Goal: Transaction & Acquisition: Purchase product/service

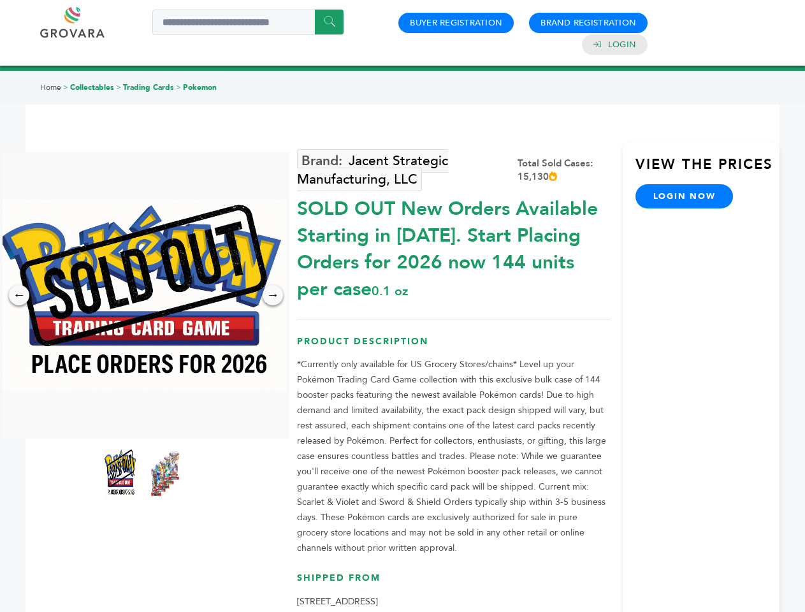
click at [143, 295] on img at bounding box center [142, 295] width 287 height 191
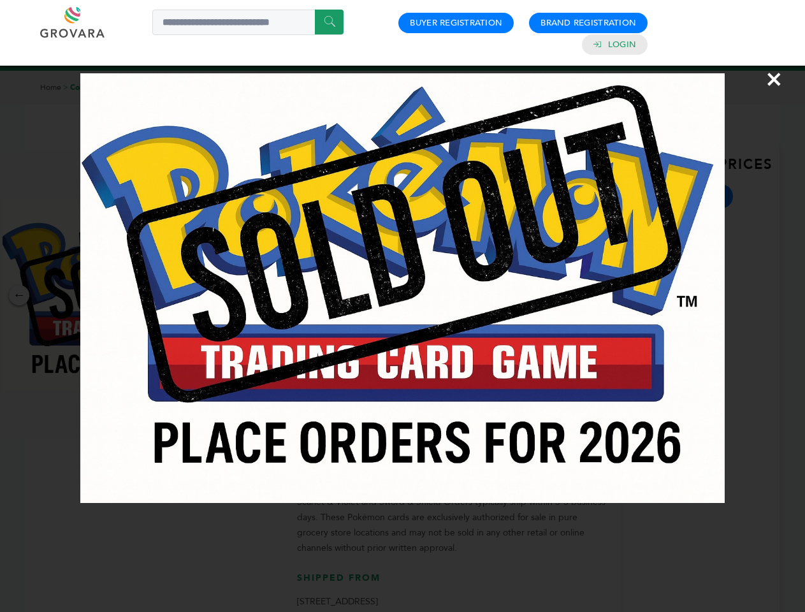
click at [19, 295] on div "×" at bounding box center [402, 306] width 805 height 612
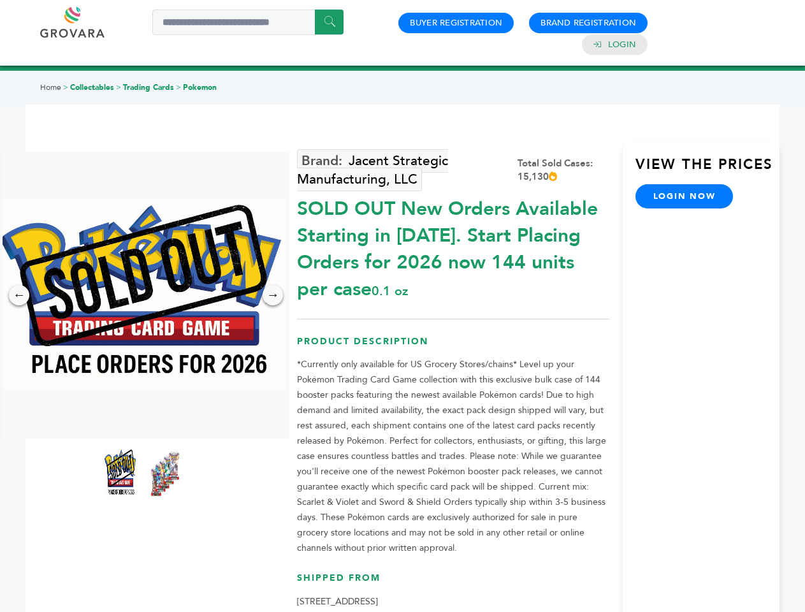
click at [273, 295] on div "→" at bounding box center [273, 295] width 20 height 20
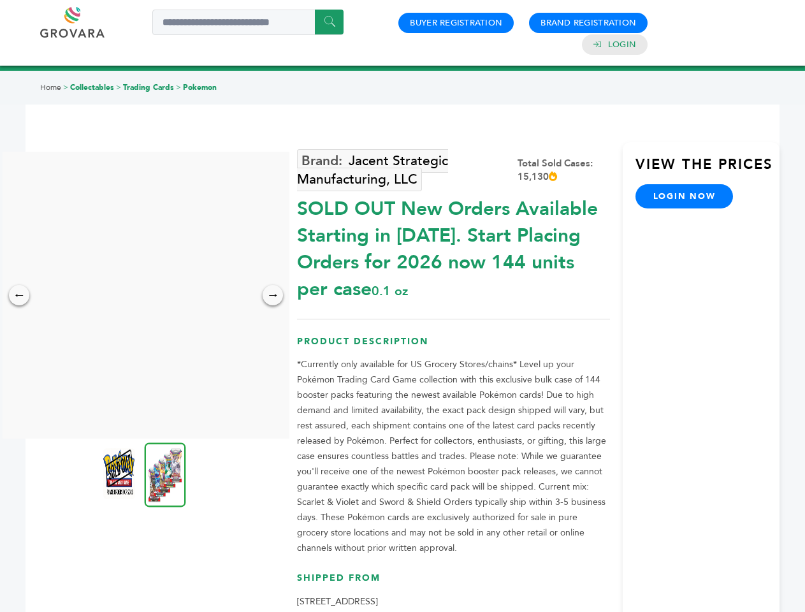
click at [120, 474] on img at bounding box center [119, 473] width 32 height 51
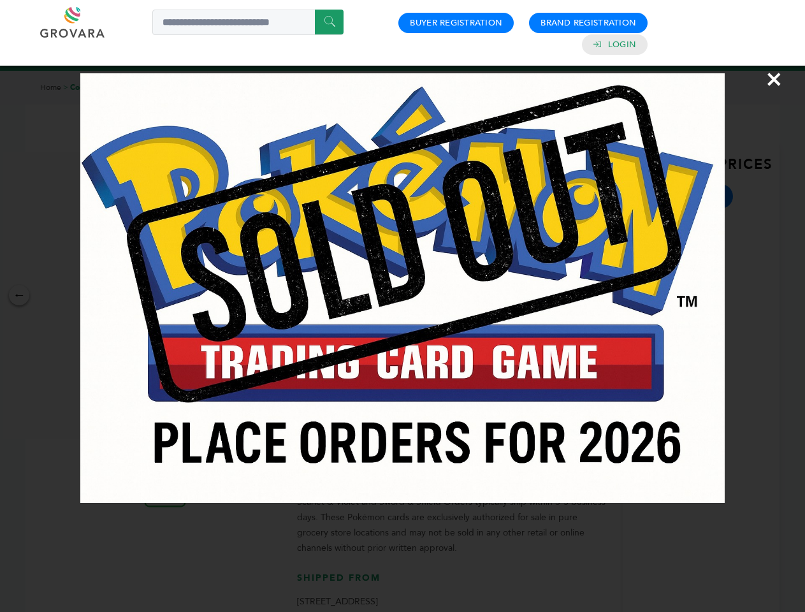
click at [165, 474] on div "×" at bounding box center [402, 306] width 805 height 612
